Goal: Task Accomplishment & Management: Complete application form

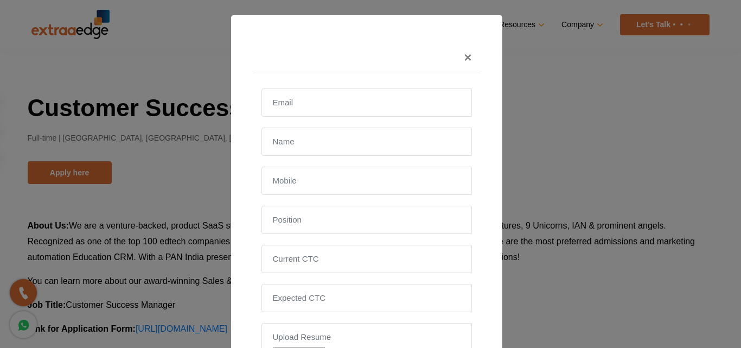
type input "[EMAIL_ADDRESS][DOMAIN_NAME]"
type input "[PERSON_NAME]"
type input "[PHONE_NUMBER]"
click at [321, 182] on input "[PHONE_NUMBER]" at bounding box center [366, 181] width 210 height 28
click at [323, 186] on input "2" at bounding box center [366, 181] width 210 height 28
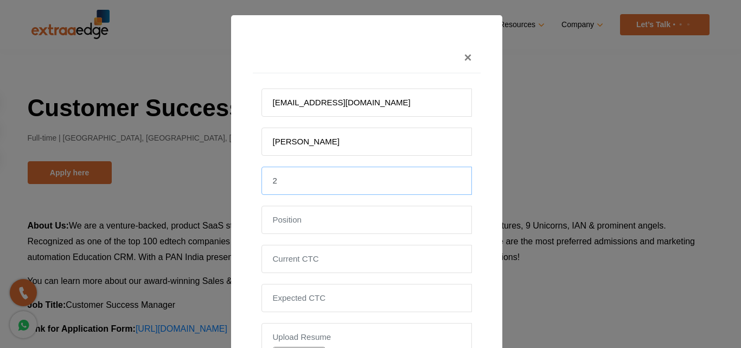
type input "[PHONE_NUMBER]"
type input "[EMAIL_ADDRESS][DOMAIN_NAME]"
type input "[PERSON_NAME]"
click at [323, 179] on input "[PHONE_NUMBER]" at bounding box center [366, 181] width 210 height 28
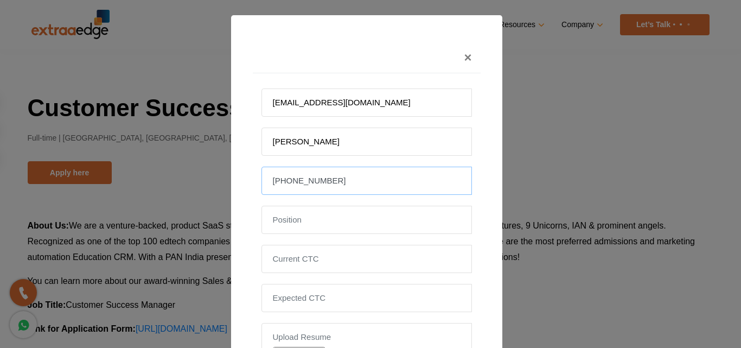
click at [323, 179] on input "[PHONE_NUMBER]" at bounding box center [366, 181] width 210 height 28
click at [323, 181] on input "[PHONE_NUMBER]" at bounding box center [366, 181] width 210 height 28
click at [284, 180] on input "[PHONE_NUMBER]" at bounding box center [366, 181] width 210 height 28
type input "9657763422"
click at [310, 226] on input "text" at bounding box center [366, 220] width 210 height 28
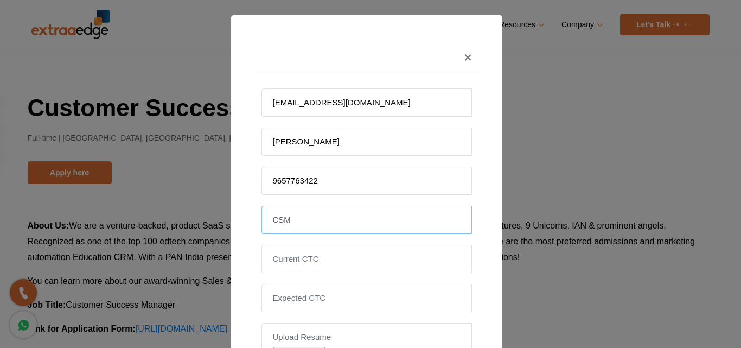
type input "CSM"
click at [331, 252] on input "tel" at bounding box center [366, 259] width 210 height 28
type input "360000"
click at [336, 302] on input "tel" at bounding box center [366, 298] width 210 height 28
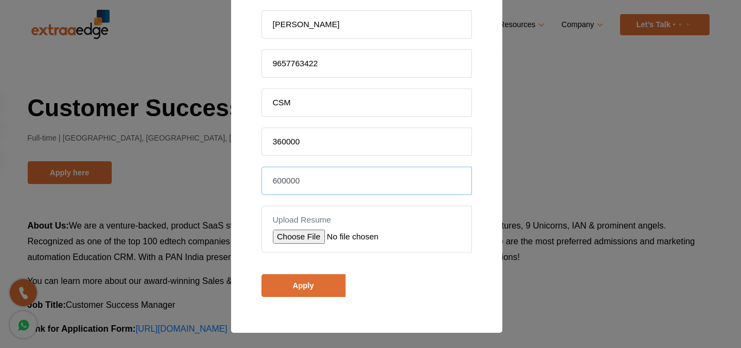
click at [294, 178] on input "600000" at bounding box center [366, 181] width 210 height 28
type input "600000"
click at [311, 234] on input "file" at bounding box center [350, 236] width 154 height 14
type input "C:\fakepath\Omkar_Pawar_Resume.pdf"
click at [311, 297] on div "[EMAIL_ADDRESS][DOMAIN_NAME] [PERSON_NAME] 9657763422 CSM 360000 600000 Upload …" at bounding box center [367, 130] width 228 height 349
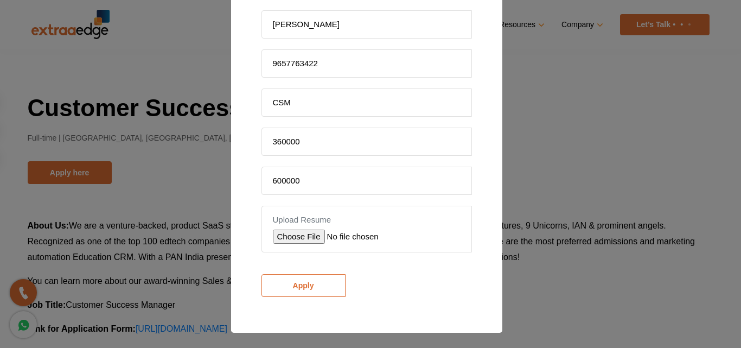
click at [311, 285] on input "Apply" at bounding box center [303, 285] width 84 height 23
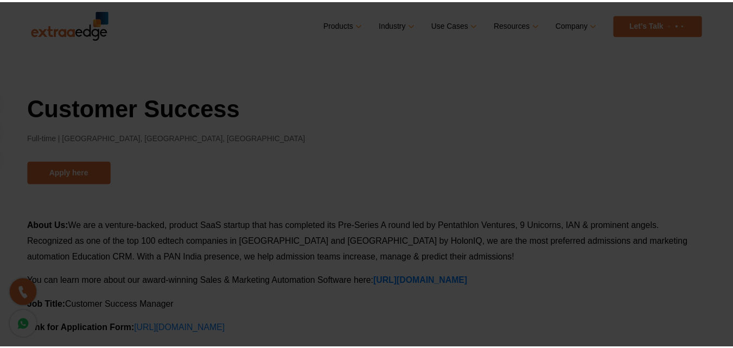
scroll to position [149, 0]
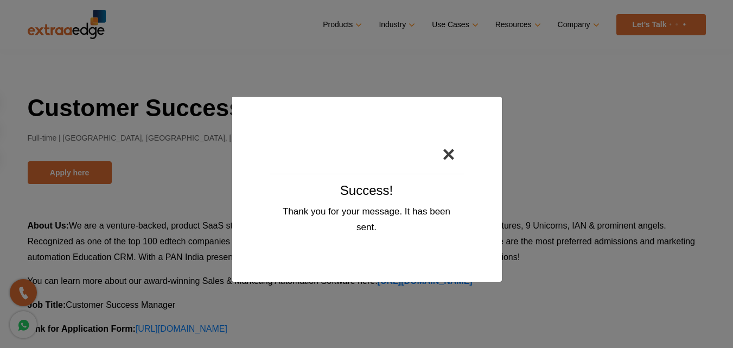
click at [456, 150] on button "×" at bounding box center [448, 154] width 30 height 39
